Goal: Find specific page/section: Find specific page/section

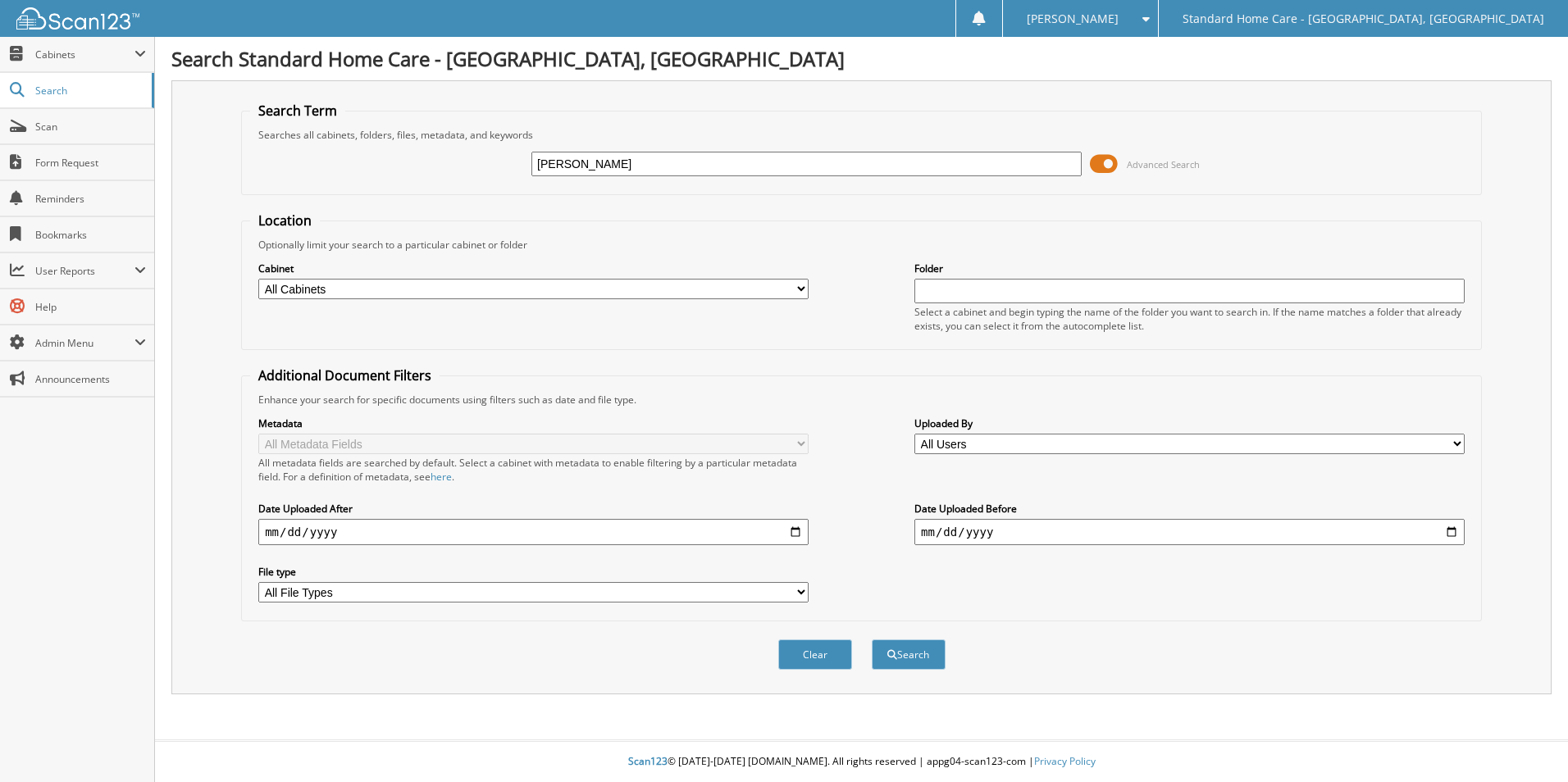
type input "[PERSON_NAME]"
click at [872, 640] on button "Search" at bounding box center [909, 655] width 74 height 30
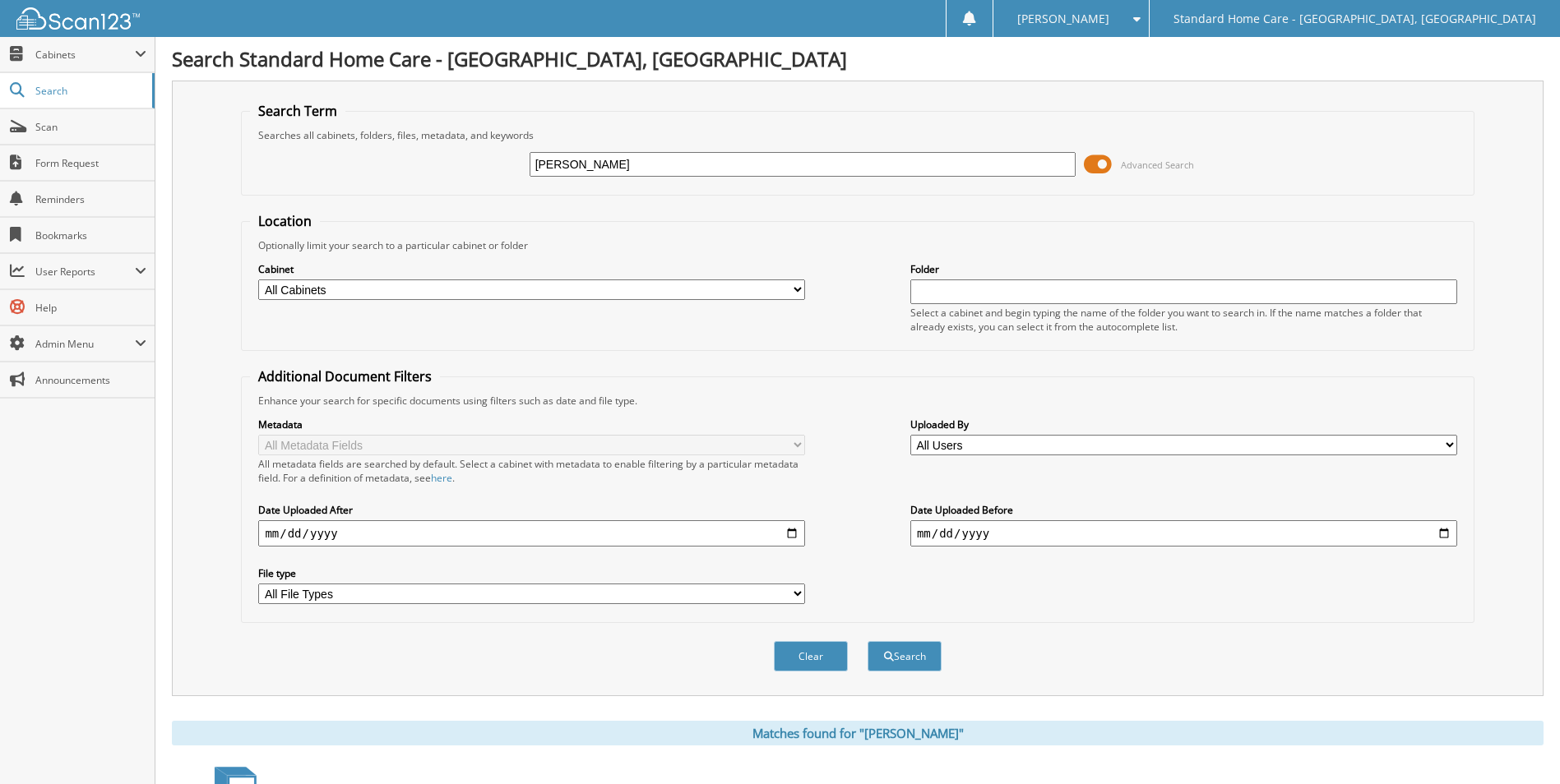
scroll to position [135, 0]
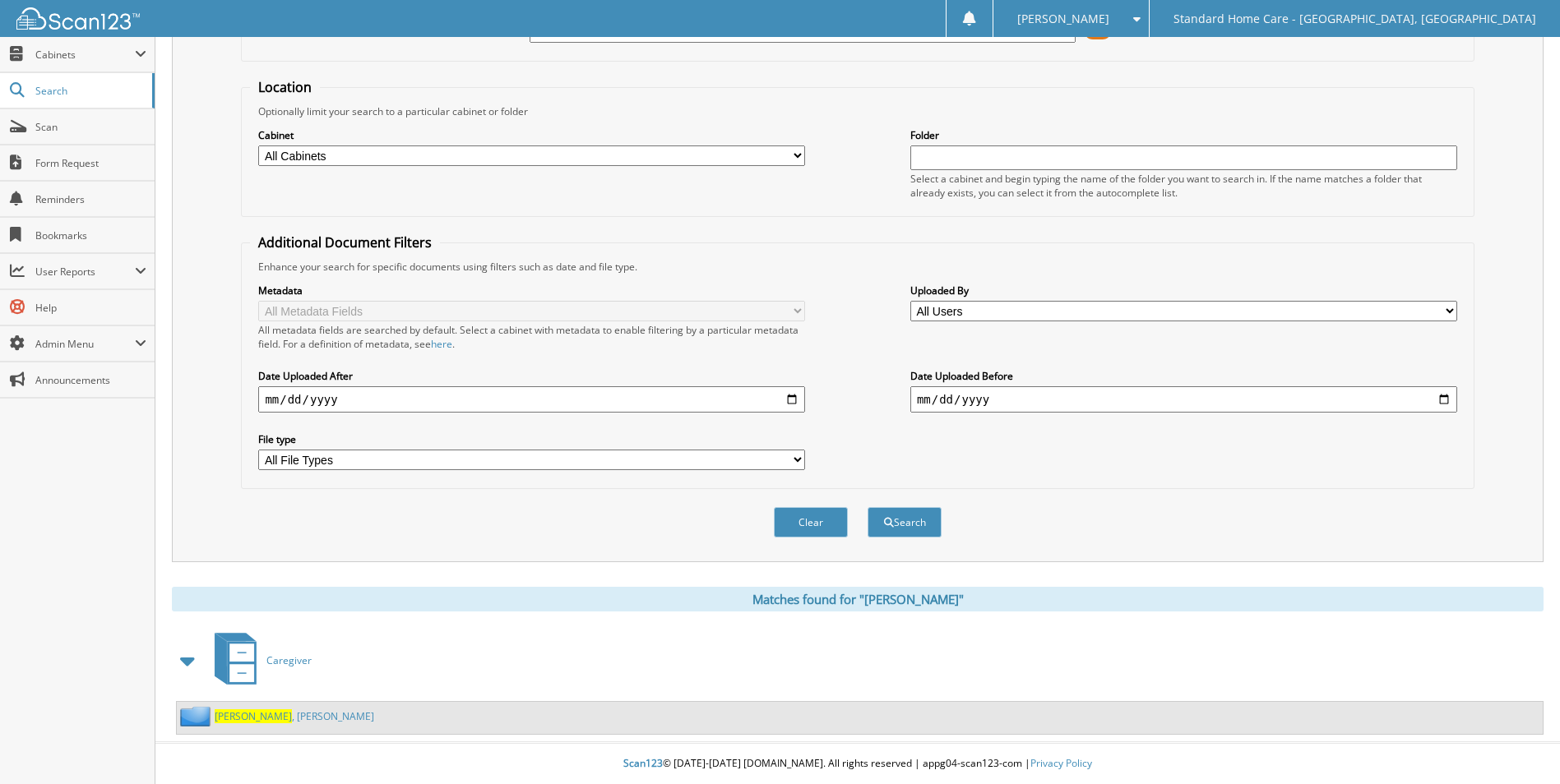
click at [267, 728] on div "Kinchen , Raquel" at bounding box center [859, 718] width 1366 height 32
click at [265, 719] on link "Kinchen , Raquel" at bounding box center [295, 717] width 160 height 14
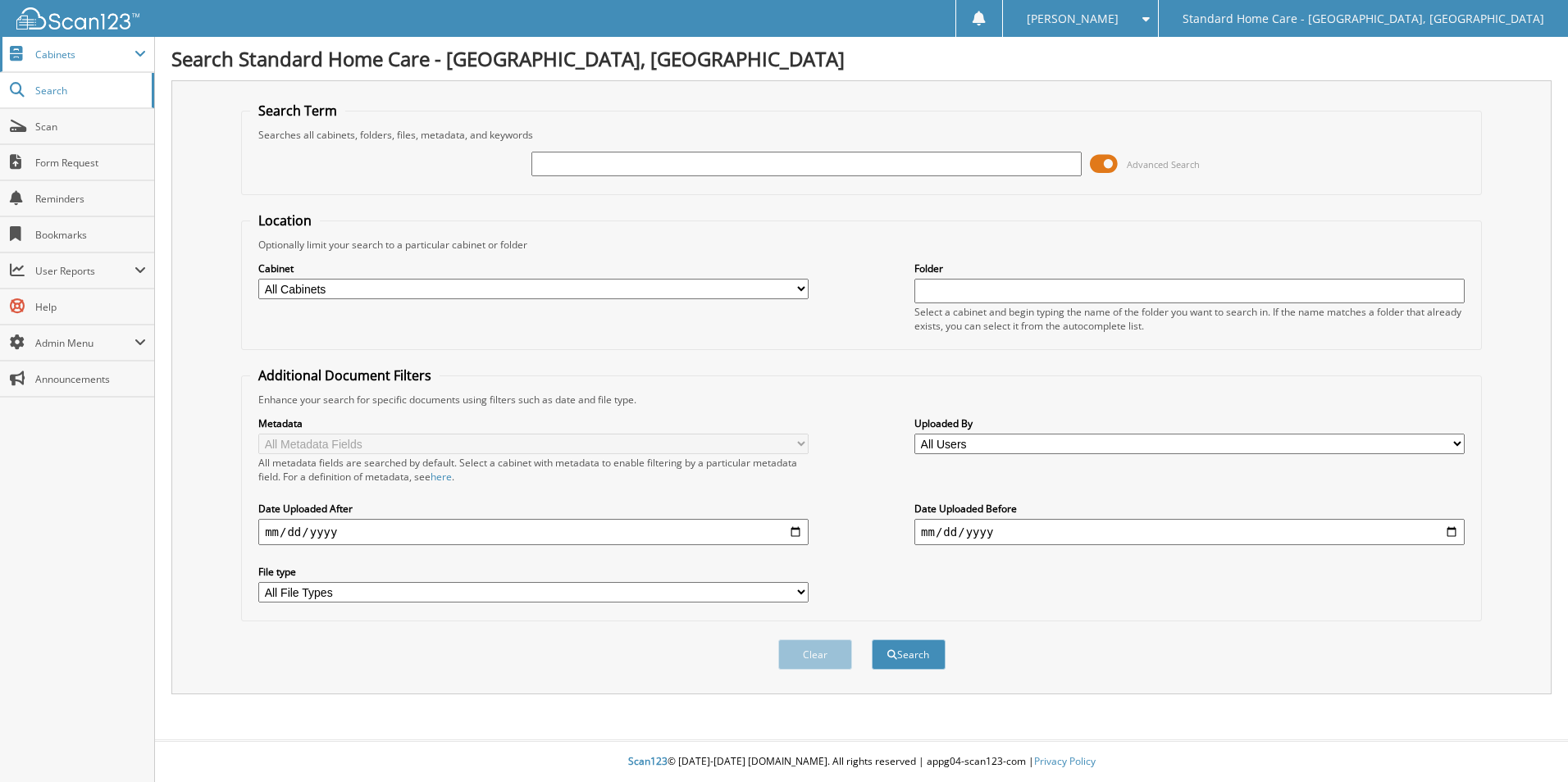
click at [83, 68] on span "Cabinets" at bounding box center [77, 54] width 155 height 35
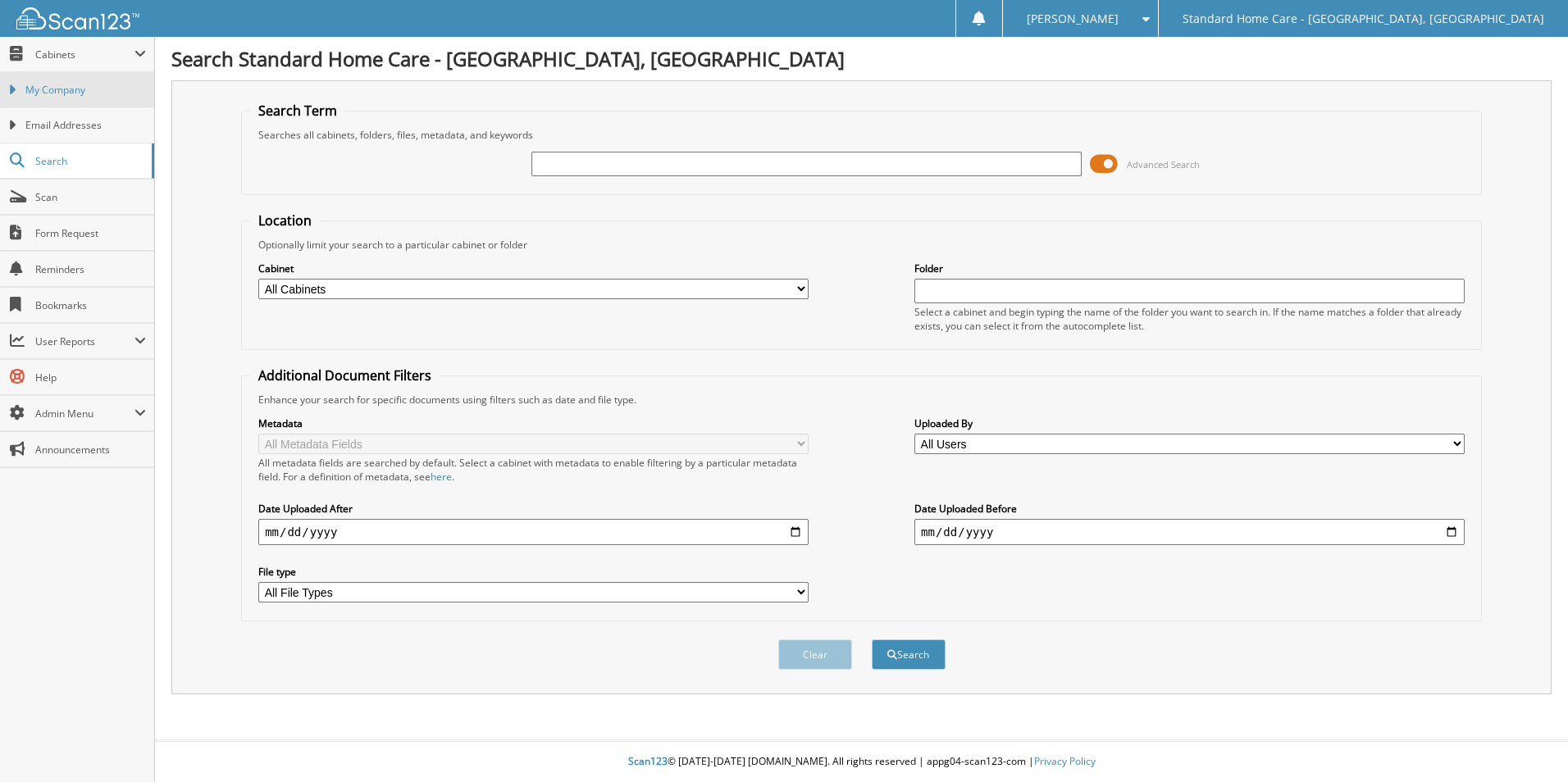
click at [86, 82] on link "My Company" at bounding box center [77, 89] width 155 height 35
